Goal: Find specific page/section: Find specific page/section

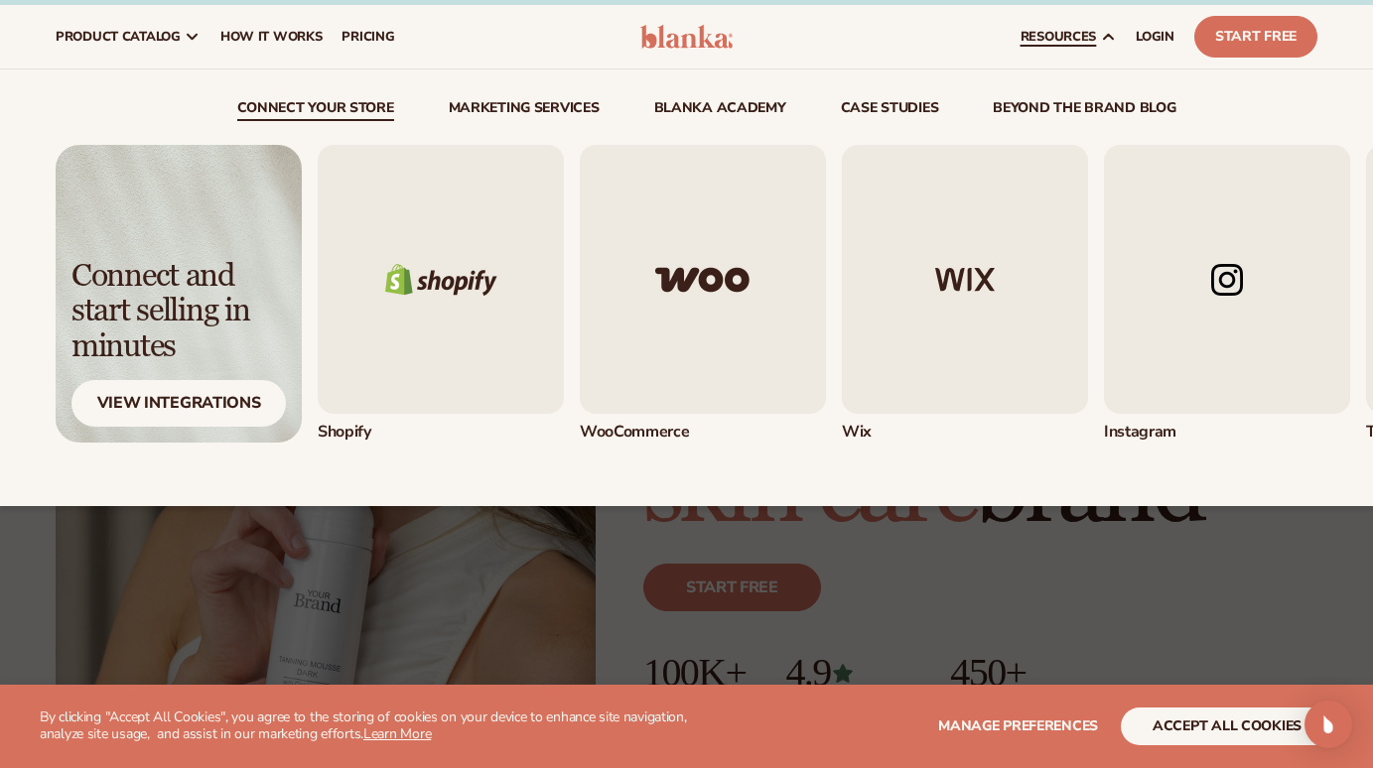
scroll to position [29, 0]
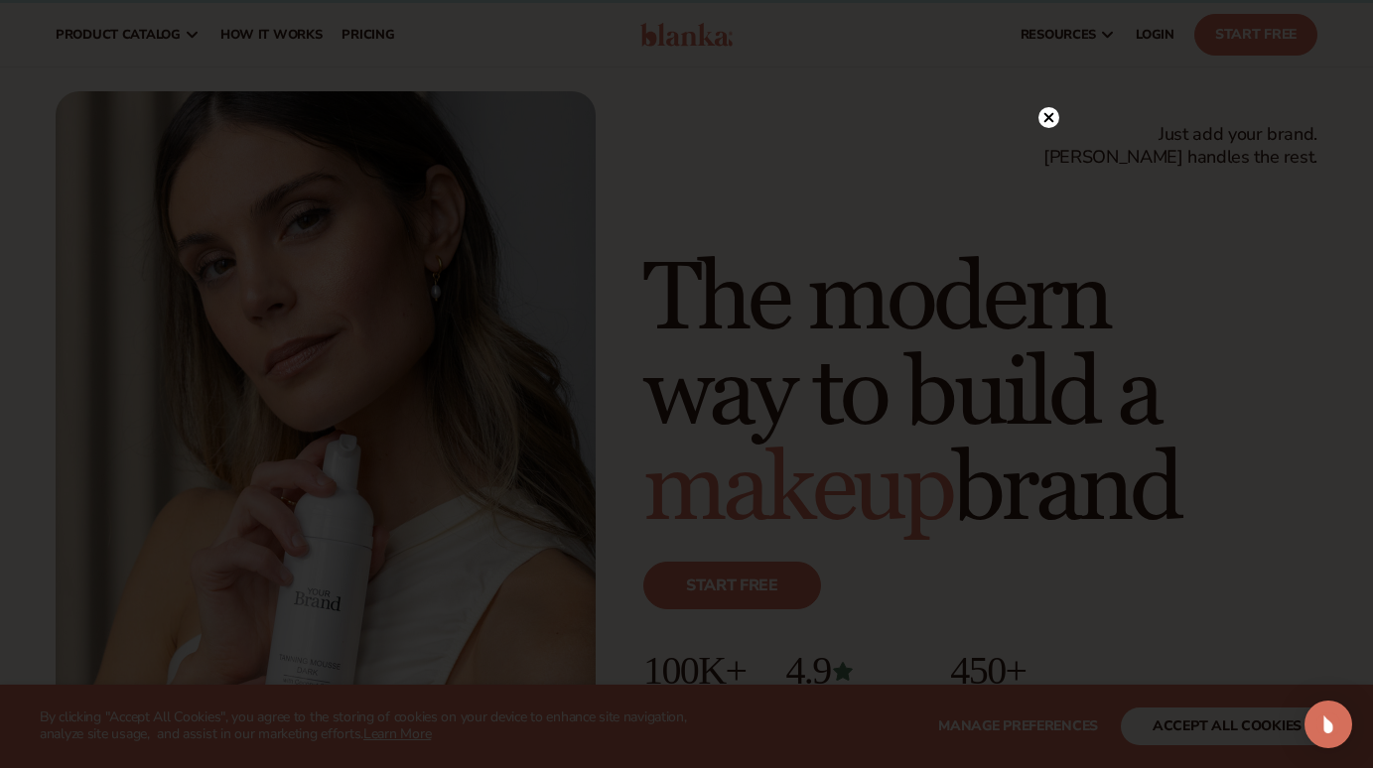
click at [1047, 114] on div at bounding box center [686, 384] width 1373 height 768
click at [1050, 151] on circle at bounding box center [1048, 158] width 21 height 21
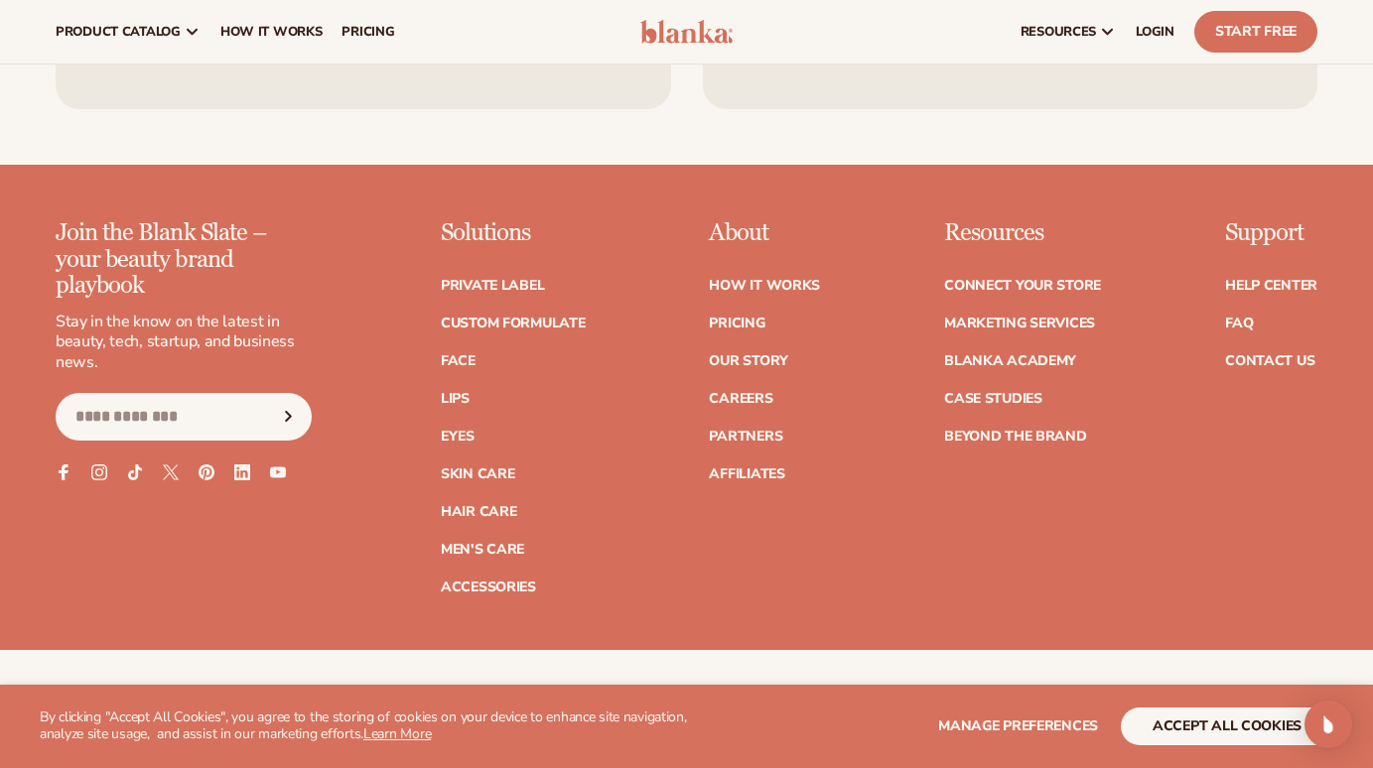
scroll to position [7705, 0]
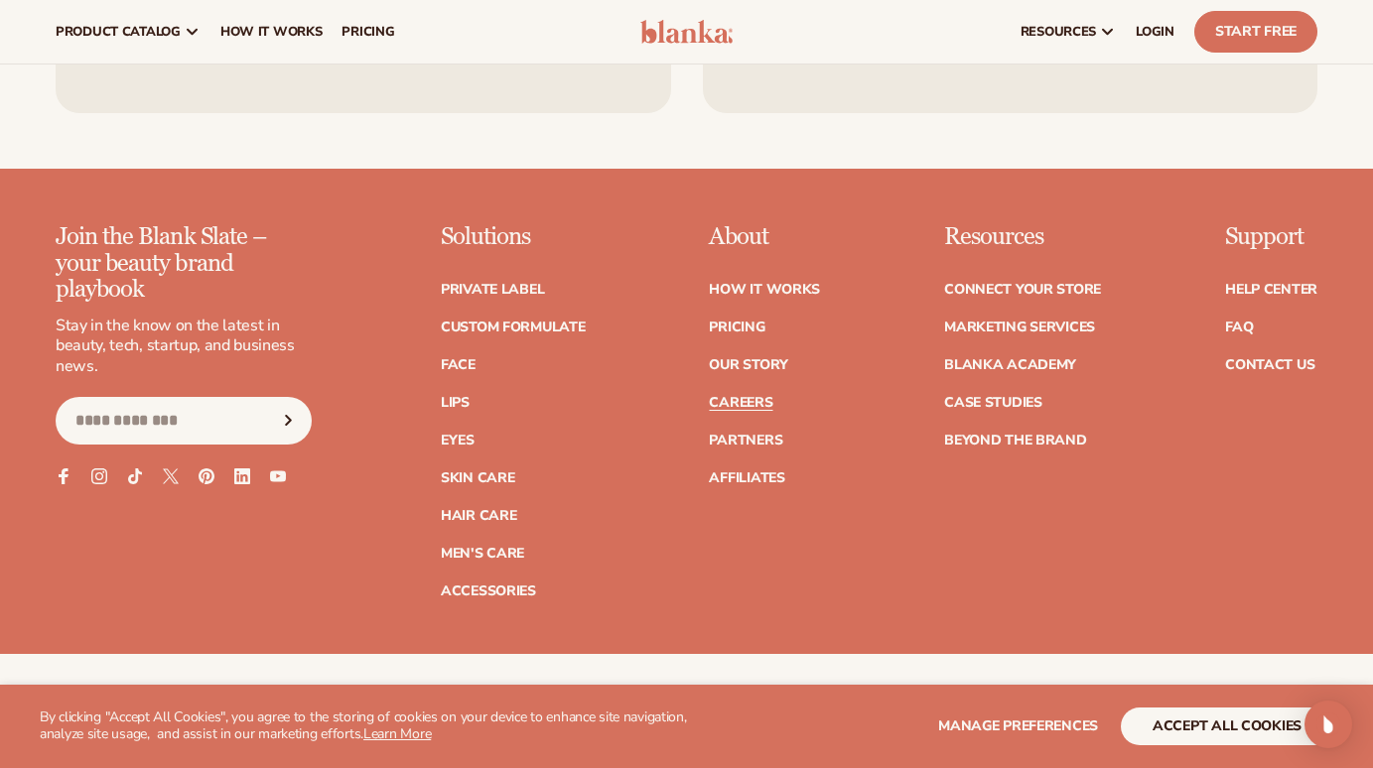
click at [749, 396] on link "Careers" at bounding box center [741, 403] width 64 height 14
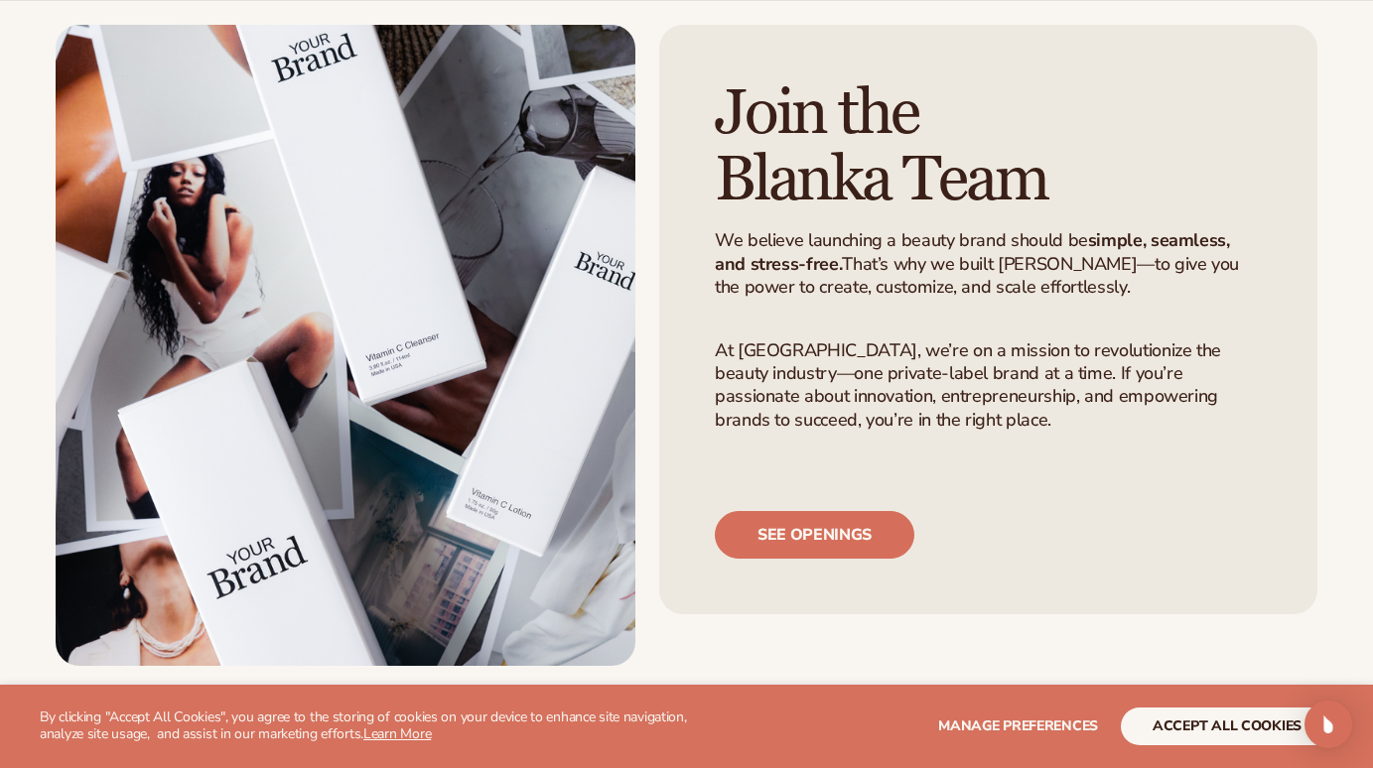
scroll to position [100, 0]
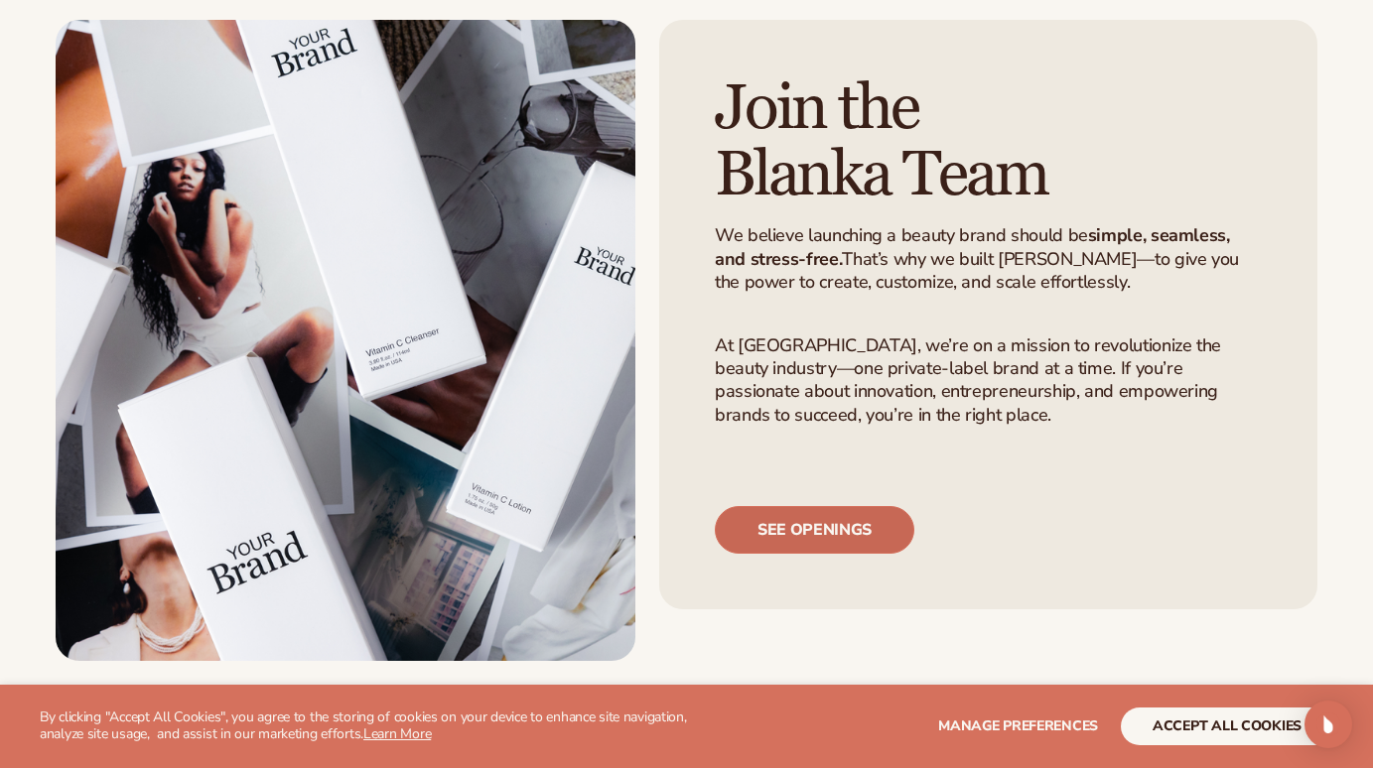
click at [834, 529] on link "See openings" at bounding box center [815, 530] width 200 height 48
